Goal: Information Seeking & Learning: Learn about a topic

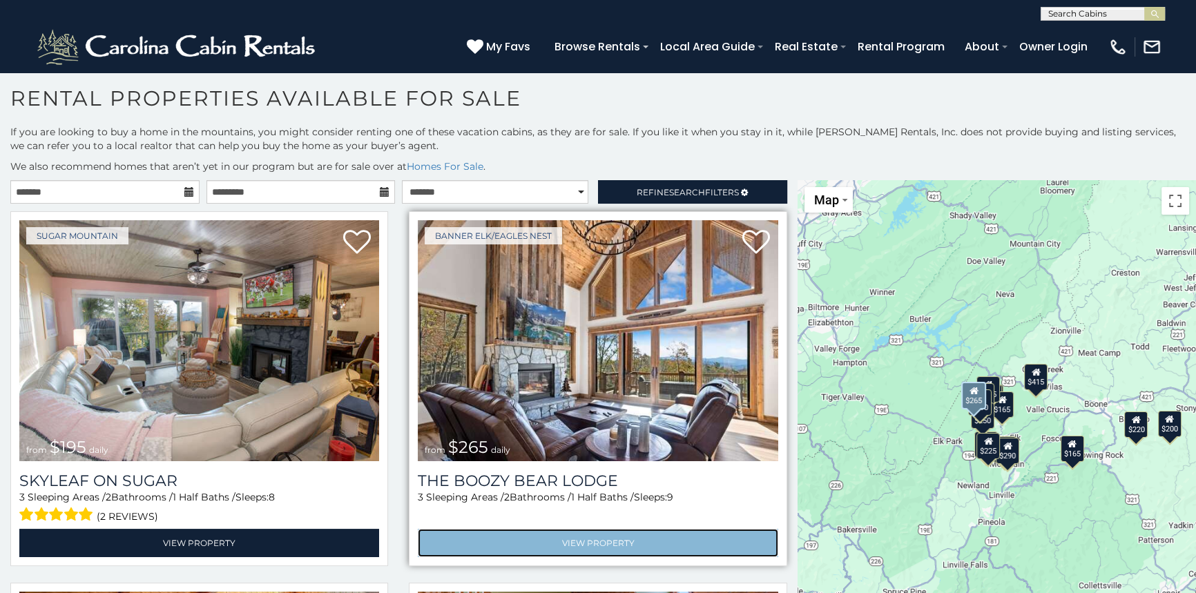
click at [585, 536] on link "View Property" at bounding box center [598, 543] width 360 height 28
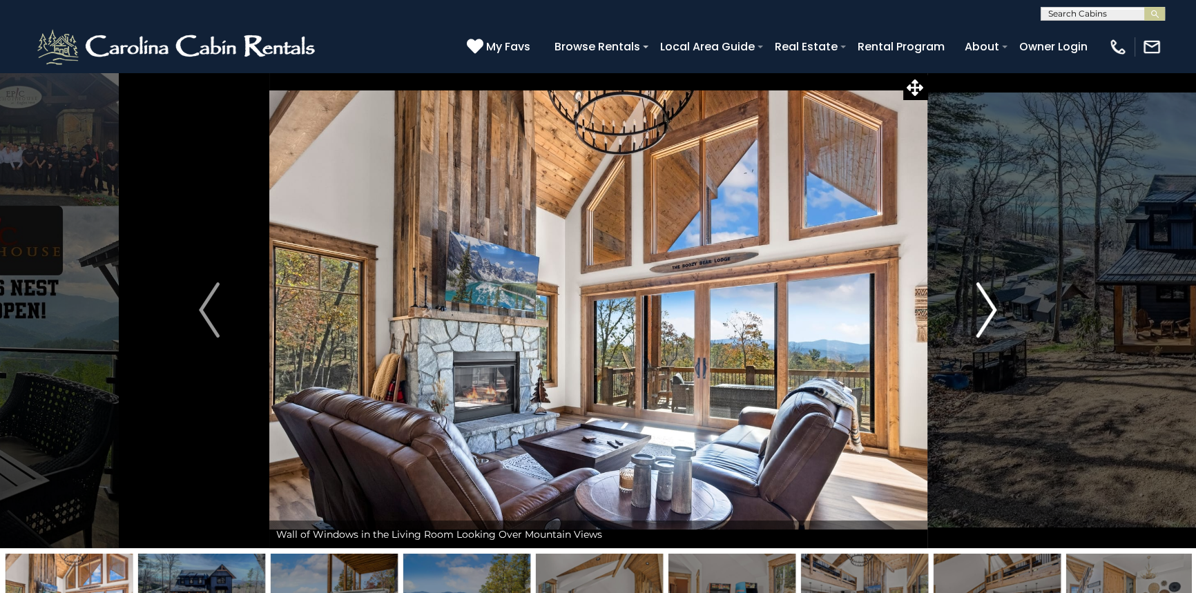
click at [982, 315] on img "Next" at bounding box center [986, 309] width 21 height 55
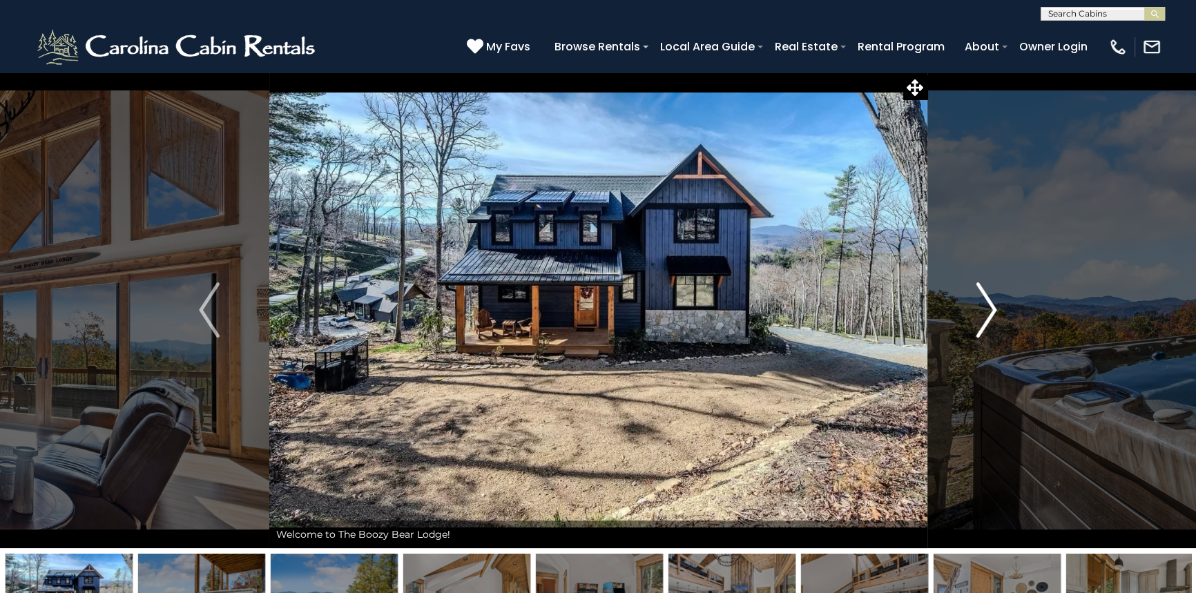
click at [980, 316] on img "Next" at bounding box center [986, 309] width 21 height 55
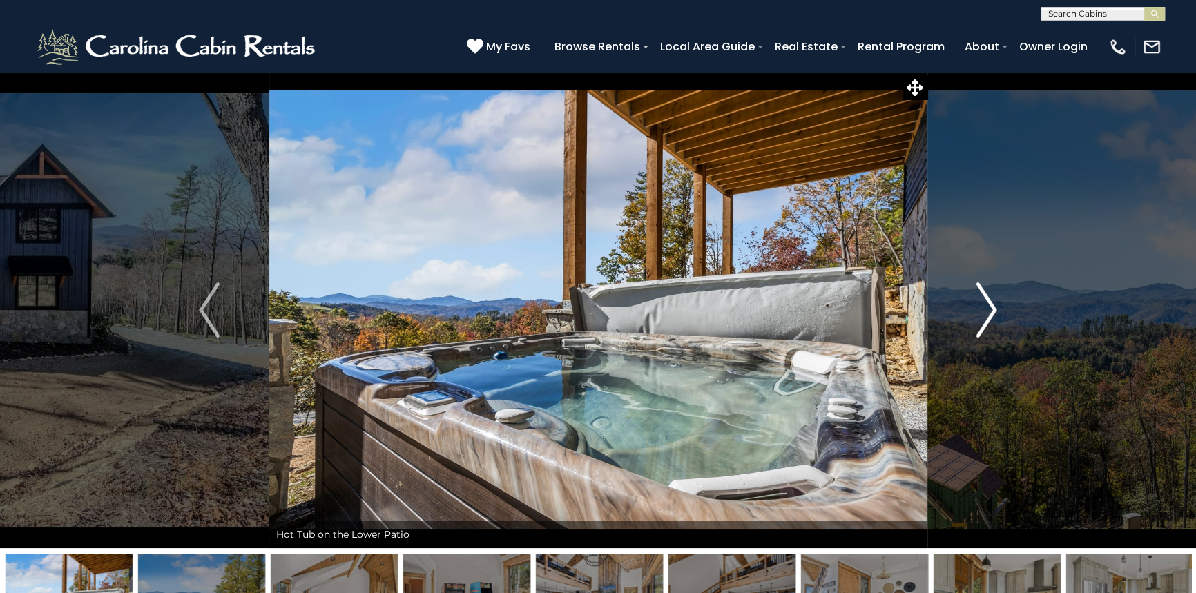
click at [980, 316] on img "Next" at bounding box center [986, 309] width 21 height 55
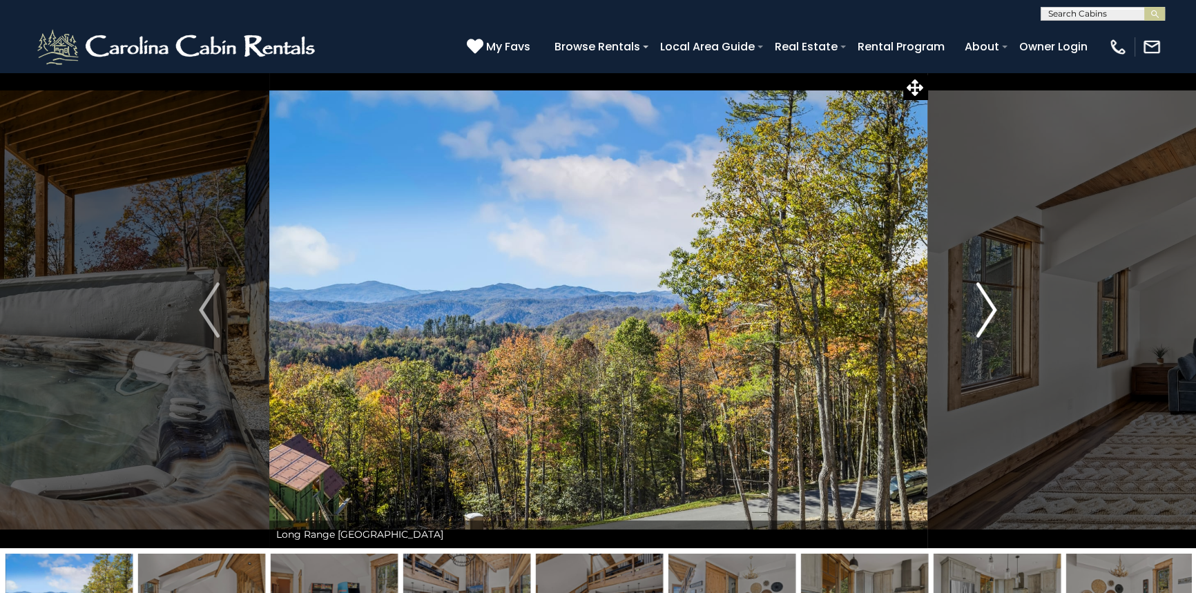
click at [980, 316] on img "Next" at bounding box center [986, 309] width 21 height 55
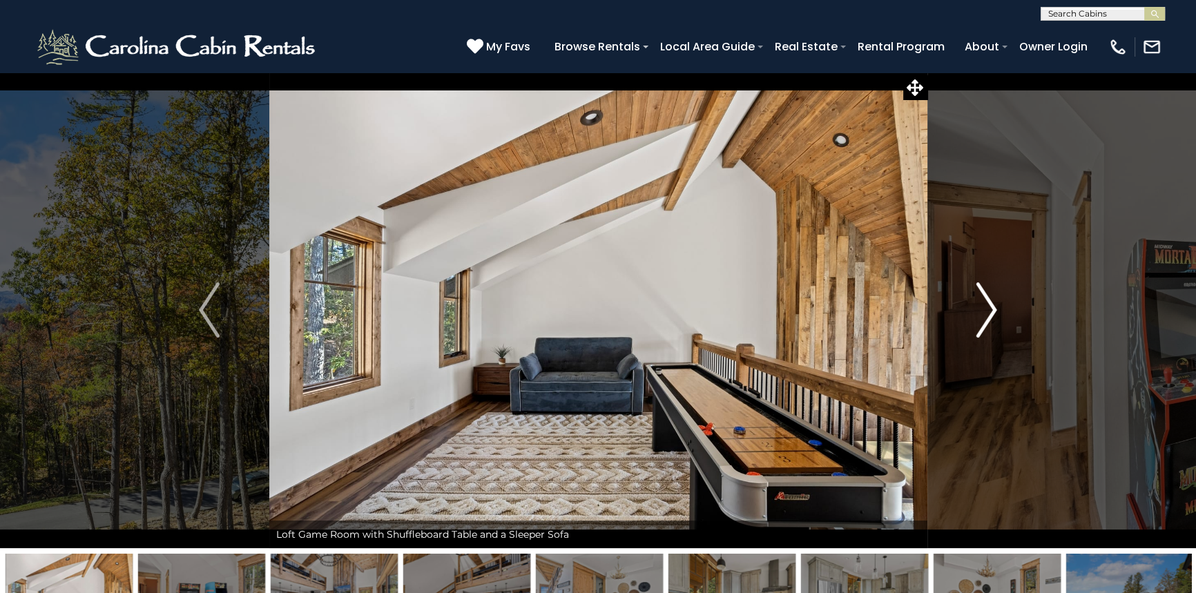
click at [980, 316] on img "Next" at bounding box center [986, 309] width 21 height 55
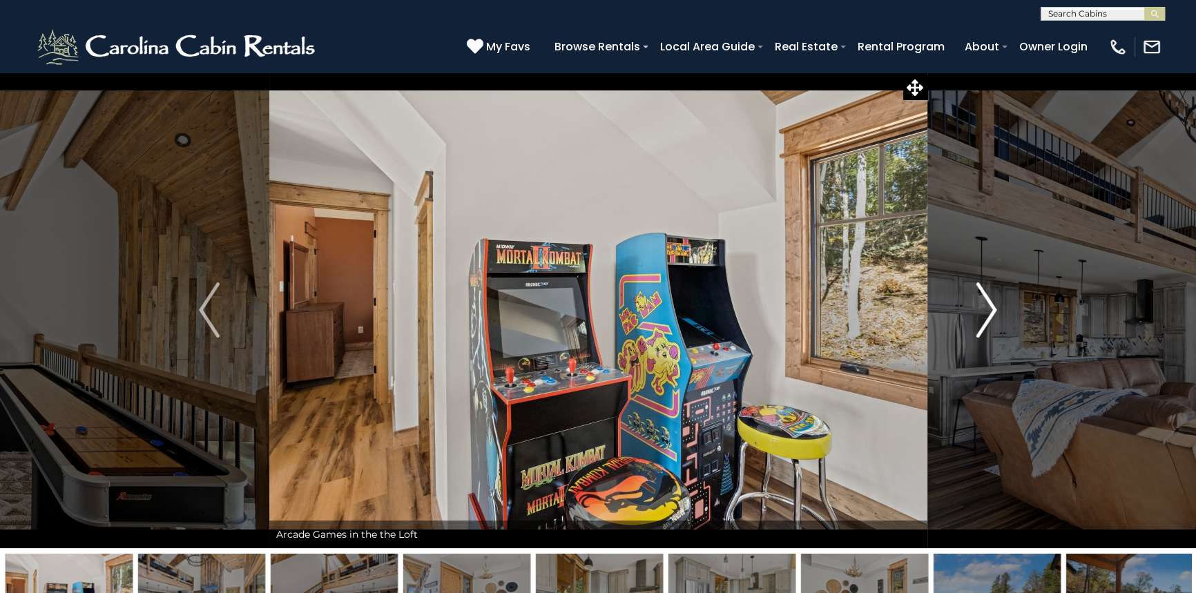
click at [980, 316] on img "Next" at bounding box center [986, 309] width 21 height 55
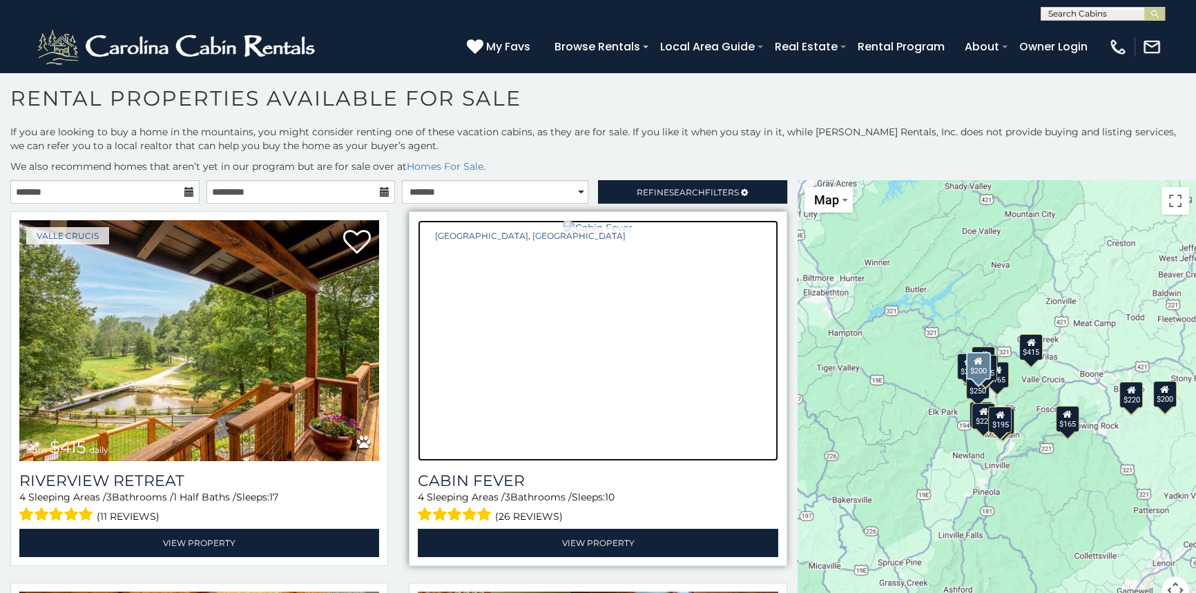
click at [571, 235] on img at bounding box center [597, 228] width 68 height 14
